Goal: Information Seeking & Learning: Check status

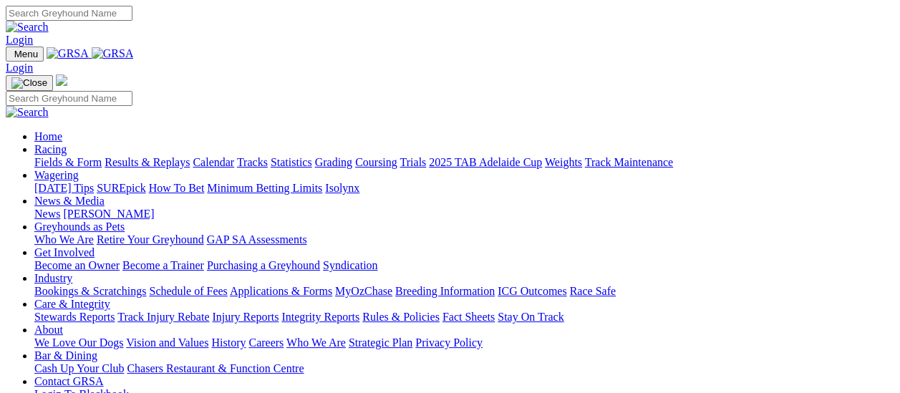
click at [70, 156] on link "Fields & Form" at bounding box center [67, 162] width 67 height 12
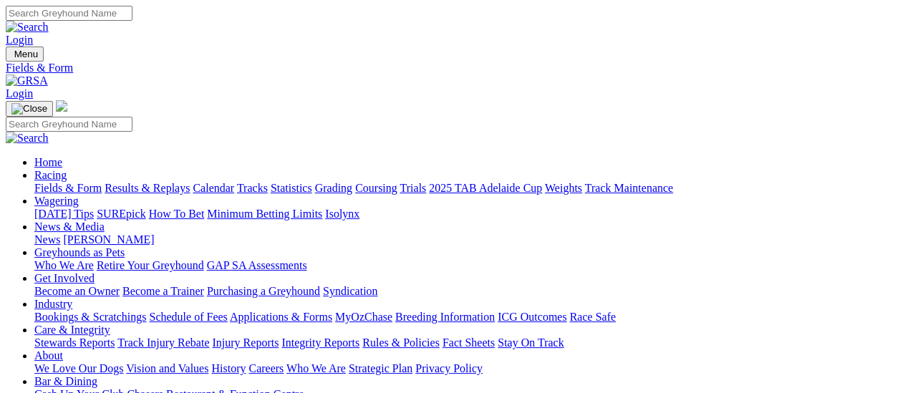
click at [160, 182] on link "Results & Replays" at bounding box center [147, 188] width 85 height 12
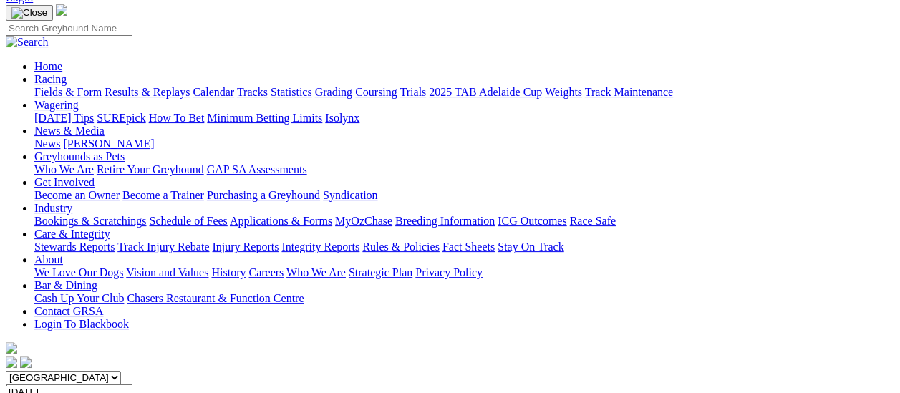
scroll to position [72, 0]
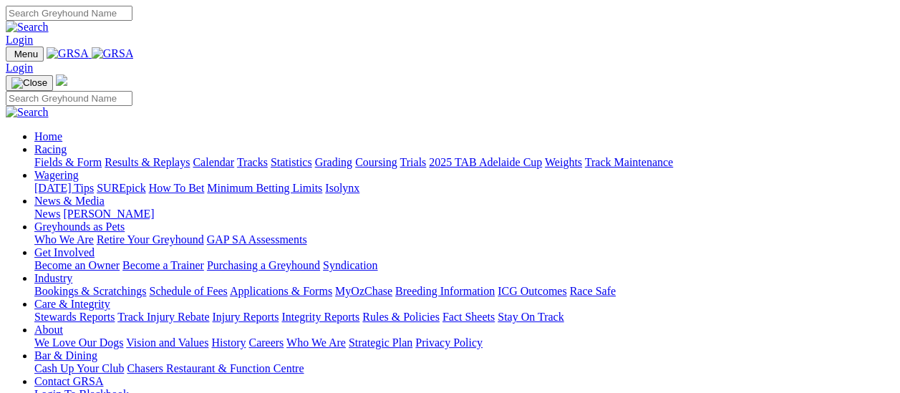
click at [161, 156] on link "Results & Replays" at bounding box center [147, 162] width 85 height 12
click at [84, 156] on link "Fields & Form" at bounding box center [67, 162] width 67 height 12
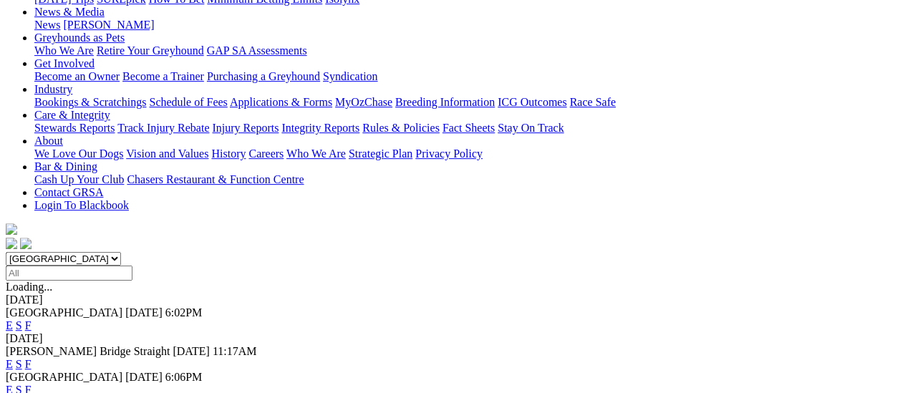
scroll to position [358, 0]
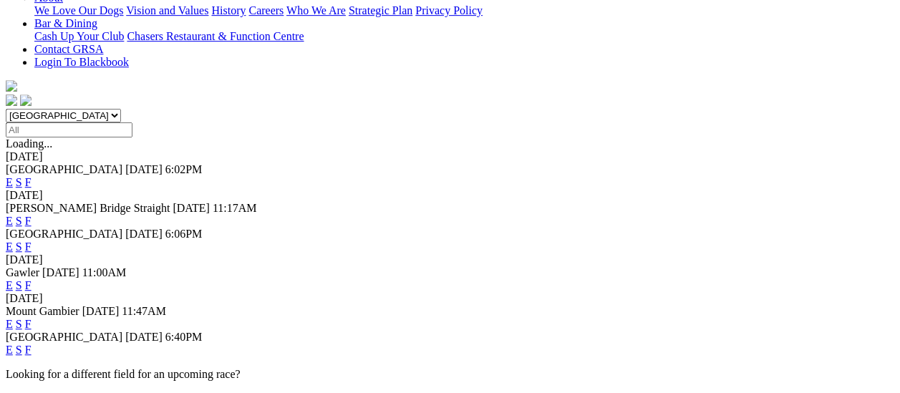
click at [32, 344] on link "F" at bounding box center [28, 350] width 6 height 12
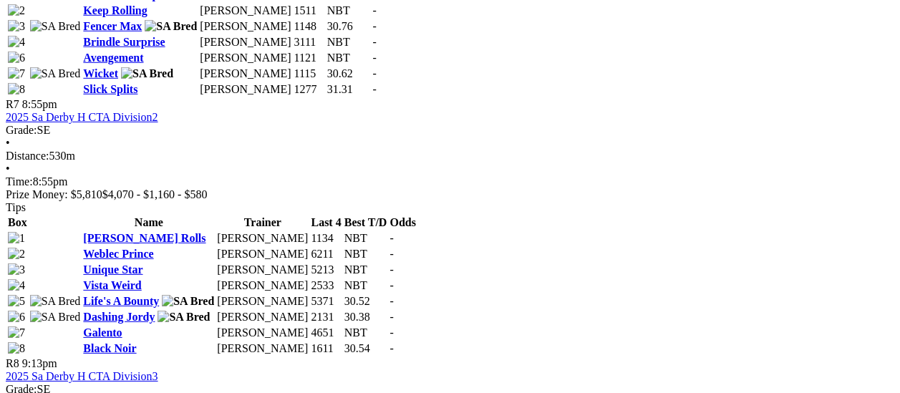
scroll to position [1933, 0]
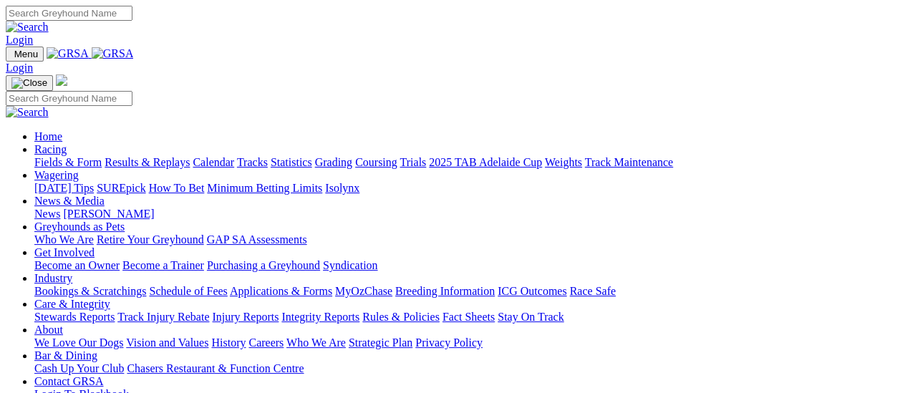
click at [79, 156] on link "Fields & Form" at bounding box center [67, 162] width 67 height 12
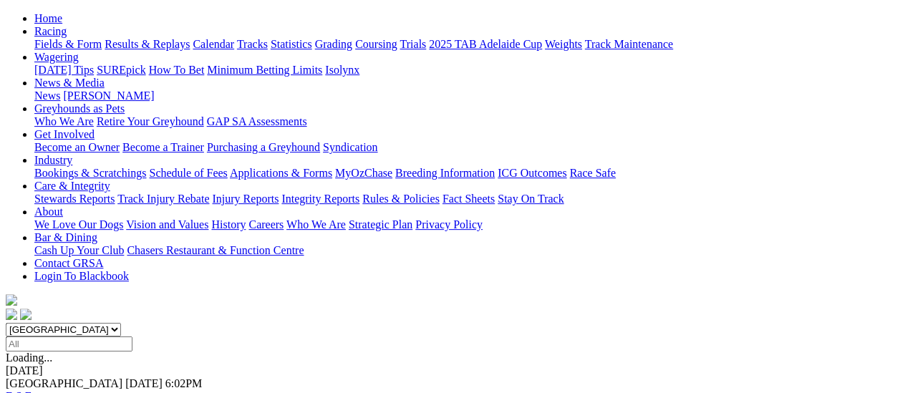
scroll to position [143, 0]
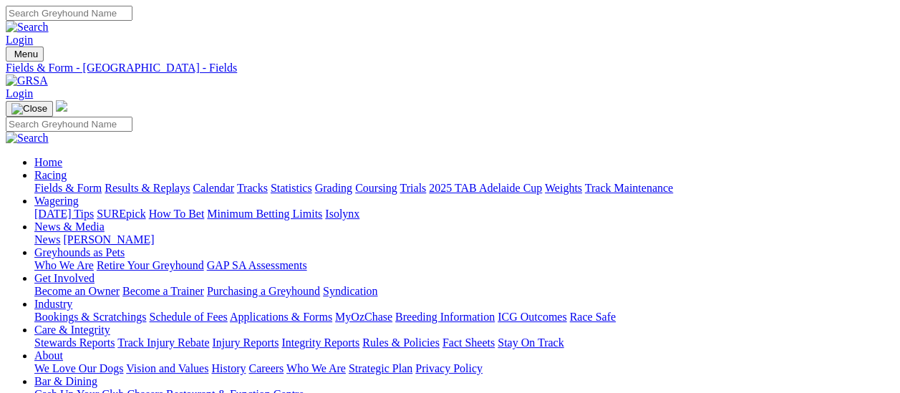
click at [165, 182] on link "Results & Replays" at bounding box center [147, 188] width 85 height 12
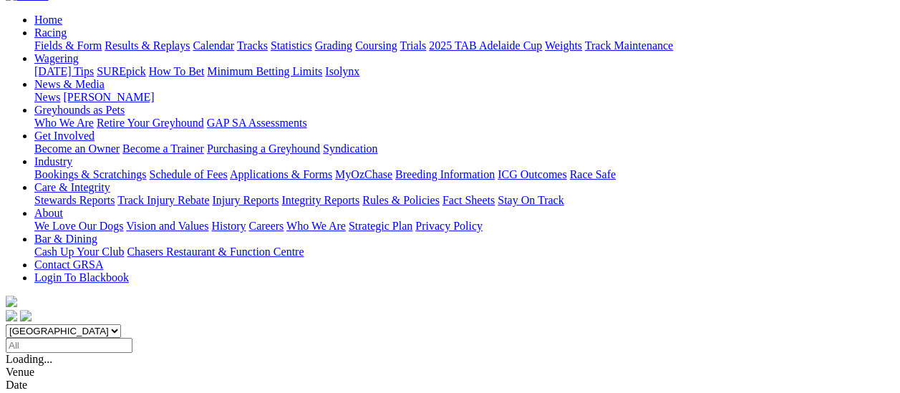
scroll to position [143, 0]
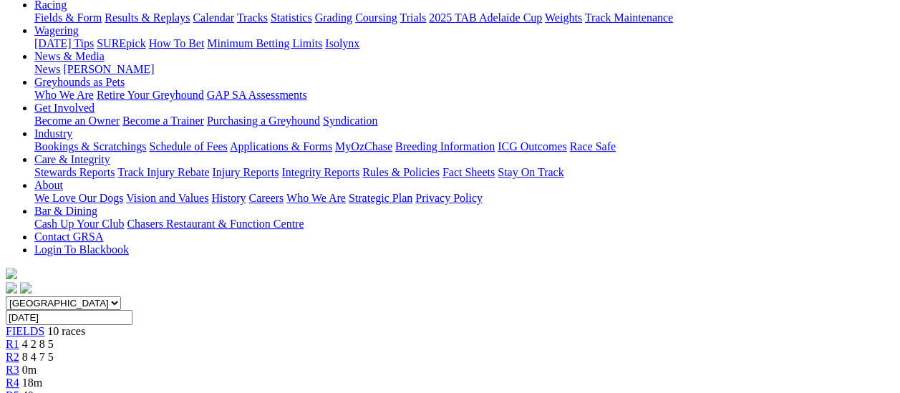
scroll to position [215, 0]
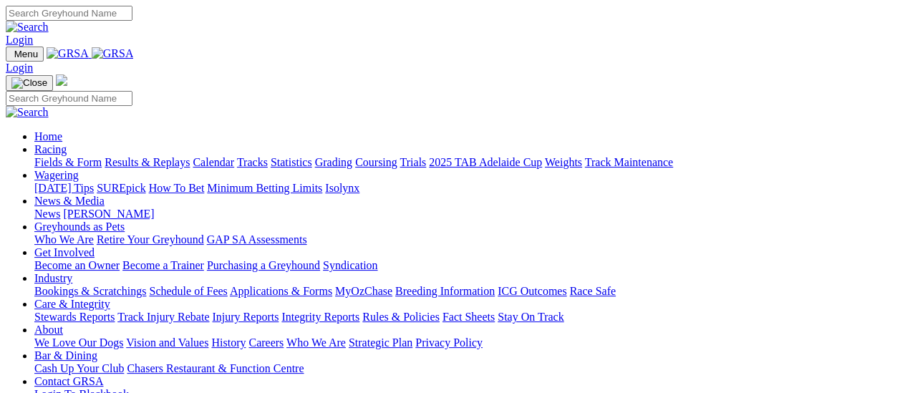
click at [152, 156] on link "Results & Replays" at bounding box center [147, 162] width 85 height 12
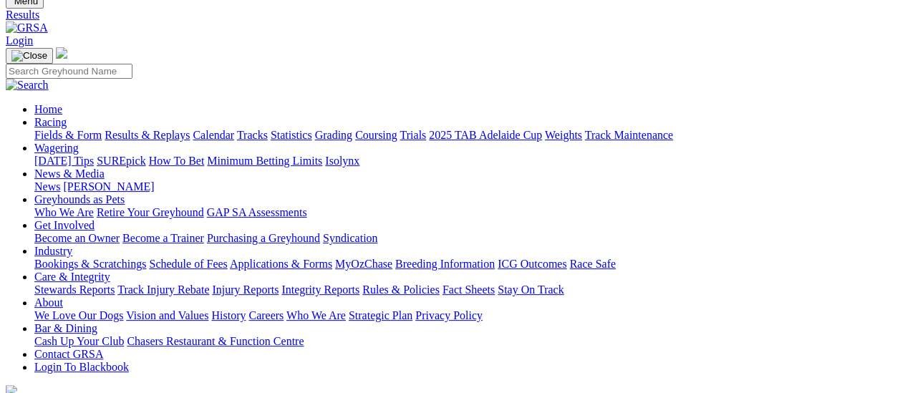
scroll to position [143, 0]
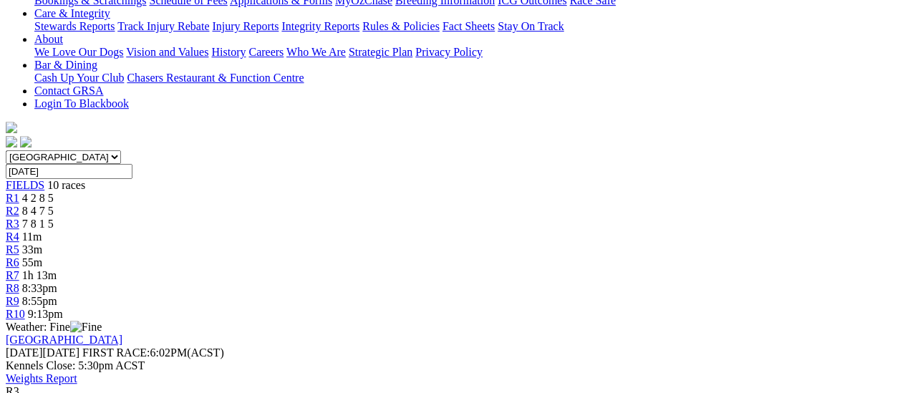
scroll to position [143, 0]
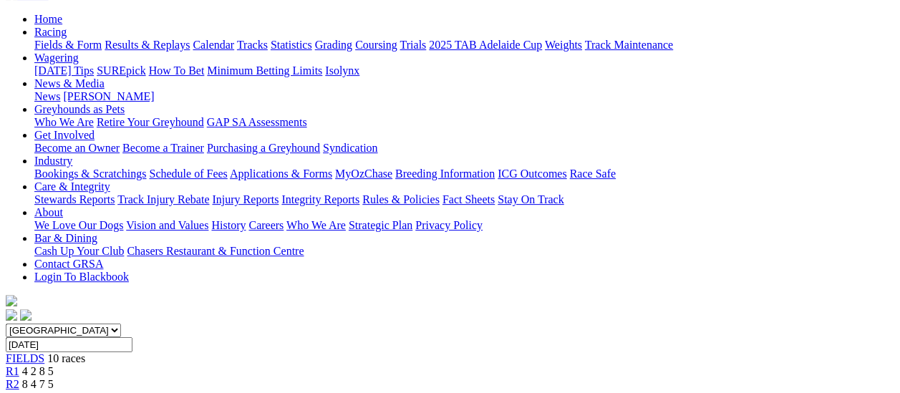
click at [19, 378] on span "R2" at bounding box center [13, 384] width 14 height 12
